Goal: Task Accomplishment & Management: Complete application form

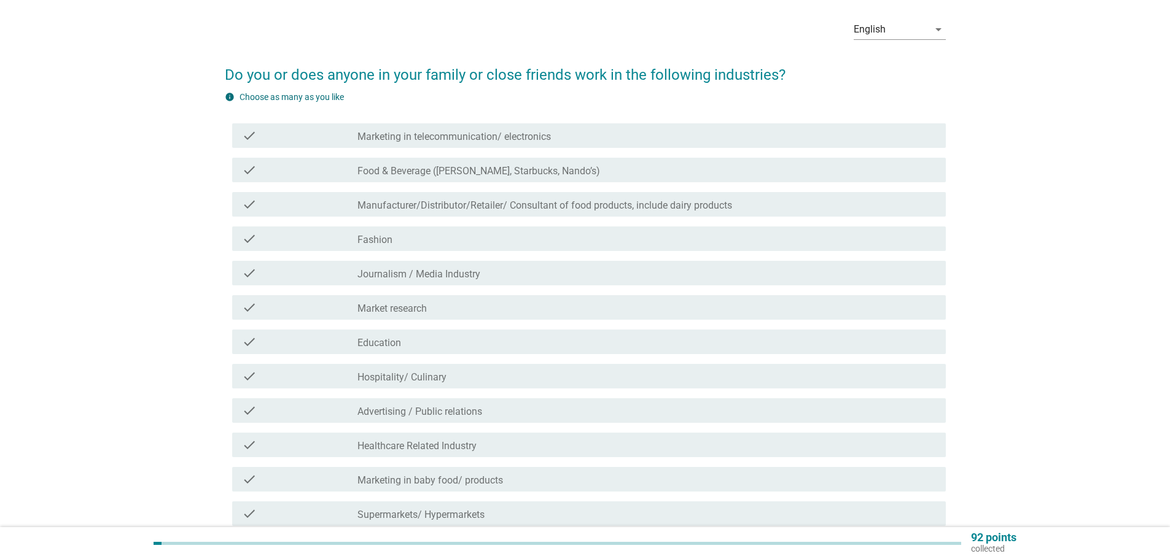
scroll to position [193, 0]
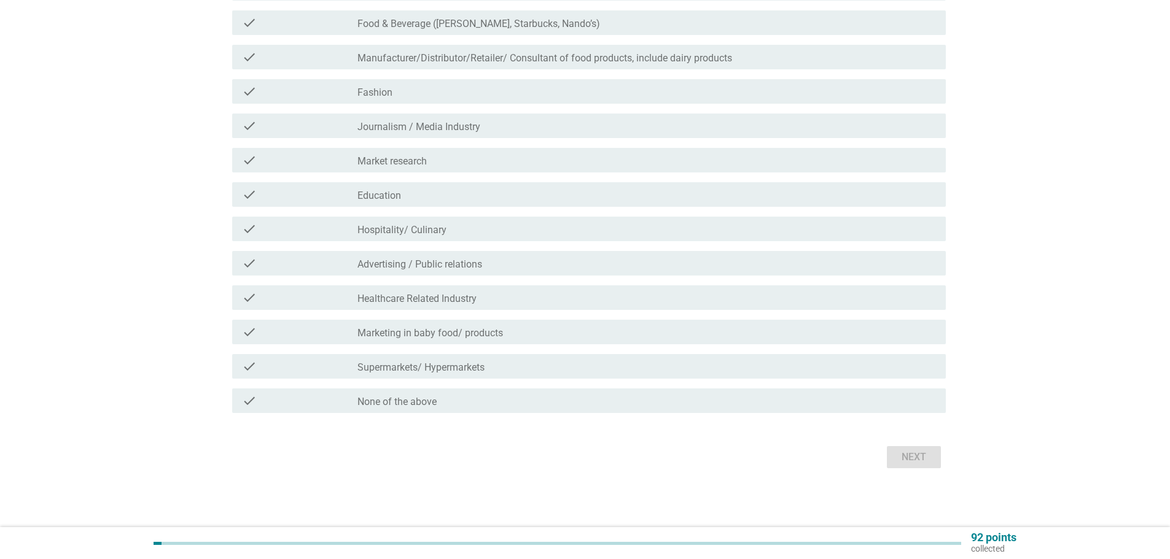
click at [60, 295] on div "English arrow_drop_down Do you or does anyone in your family or close friends w…" at bounding box center [584, 167] width 1111 height 629
click at [446, 396] on div "check_box_outline_blank None of the above" at bounding box center [646, 401] width 578 height 15
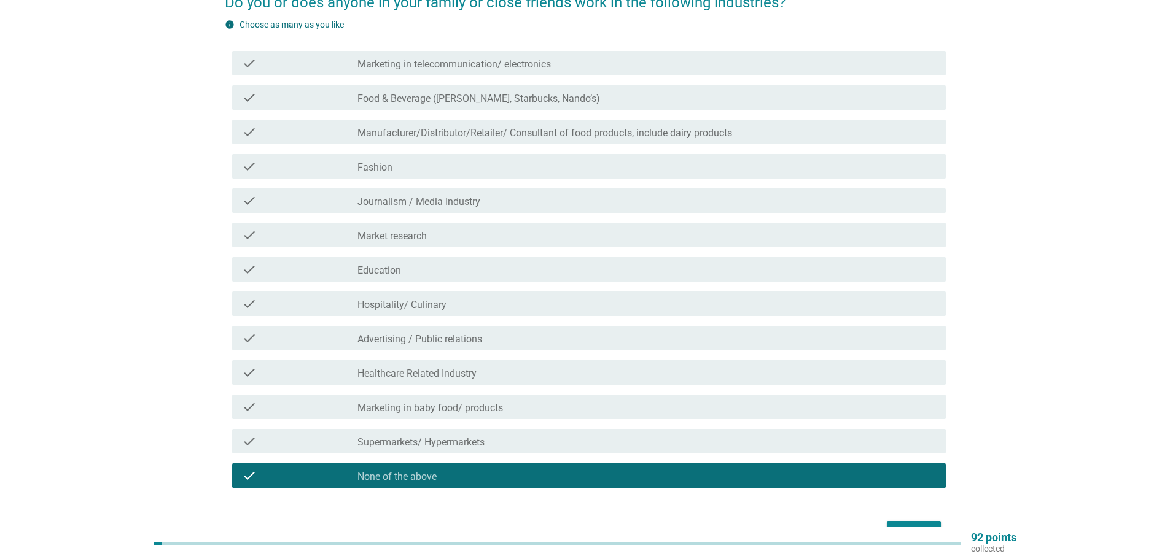
scroll to position [9, 0]
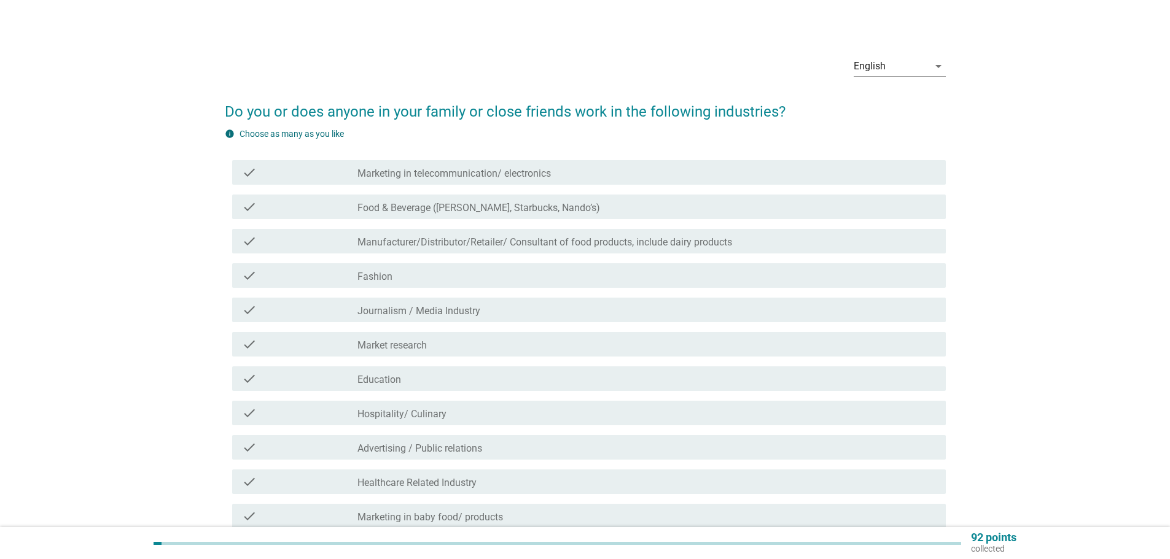
click at [15, 373] on div "English arrow_drop_down Do you or does anyone in your family or close friends w…" at bounding box center [585, 351] width 1170 height 720
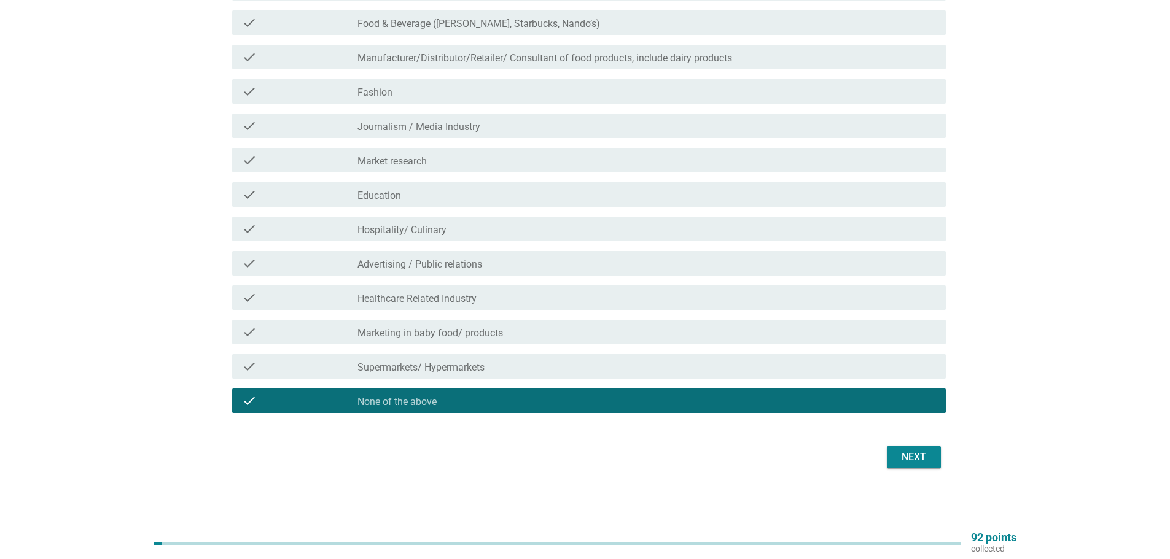
click at [904, 434] on form "Do you or does anyone in your family or close friends work in the following ind…" at bounding box center [585, 188] width 721 height 568
click at [912, 457] on div "Next" at bounding box center [913, 457] width 34 height 15
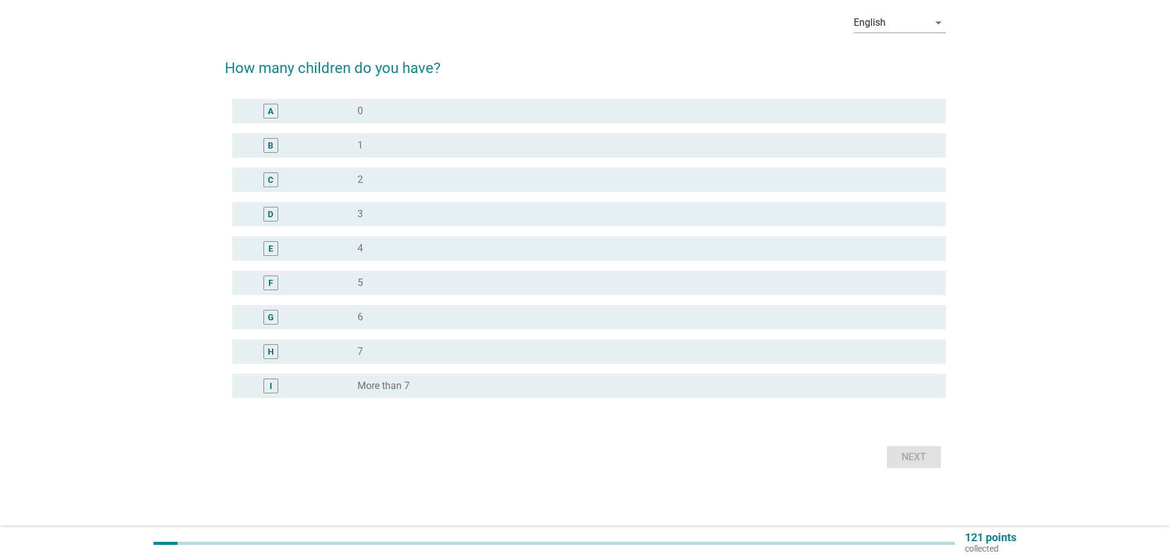
scroll to position [0, 0]
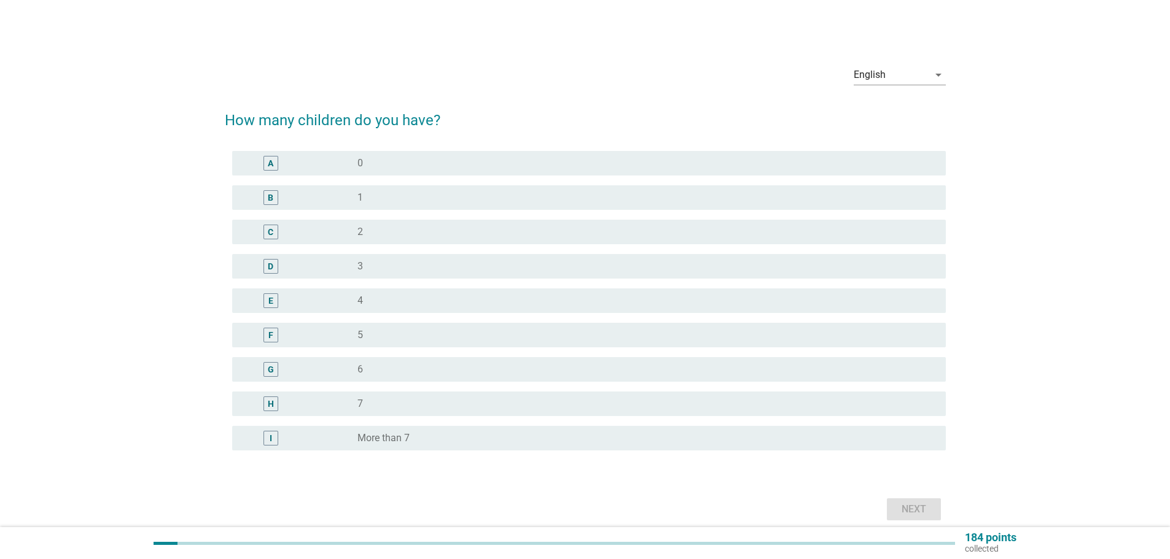
click at [333, 162] on div "A" at bounding box center [299, 163] width 115 height 15
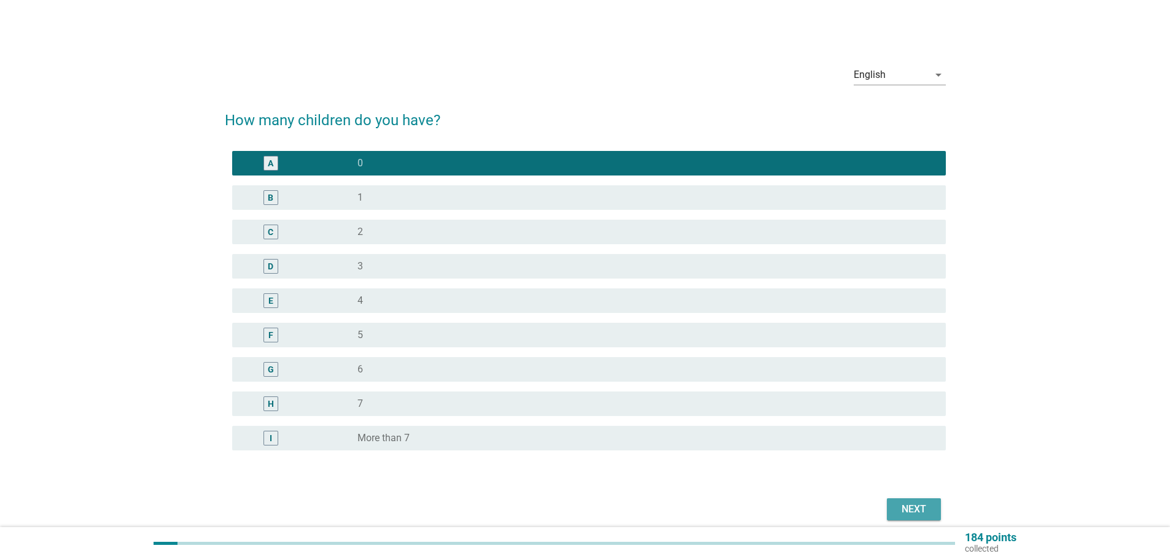
click at [917, 514] on div "Next" at bounding box center [913, 509] width 34 height 15
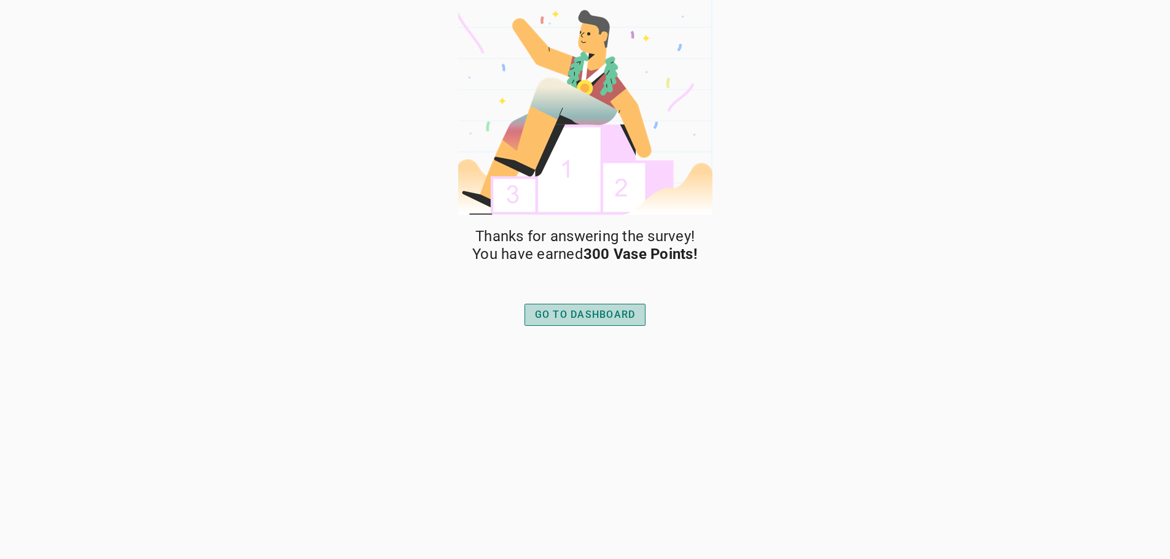
click at [618, 312] on div "GO TO DASHBOARD" at bounding box center [585, 315] width 101 height 15
